Goal: Task Accomplishment & Management: Use online tool/utility

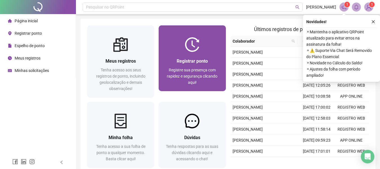
click at [191, 70] on span "Registre sua presença com rapidez e segurança clicando aqui!" at bounding box center [192, 76] width 51 height 17
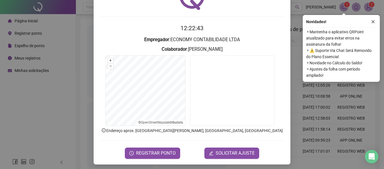
scroll to position [39, 0]
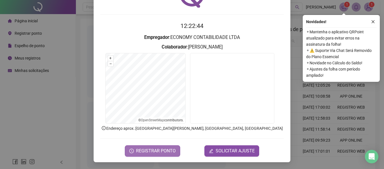
click at [170, 145] on button "REGISTRAR PONTO" at bounding box center [152, 150] width 55 height 11
